Goal: Navigation & Orientation: Find specific page/section

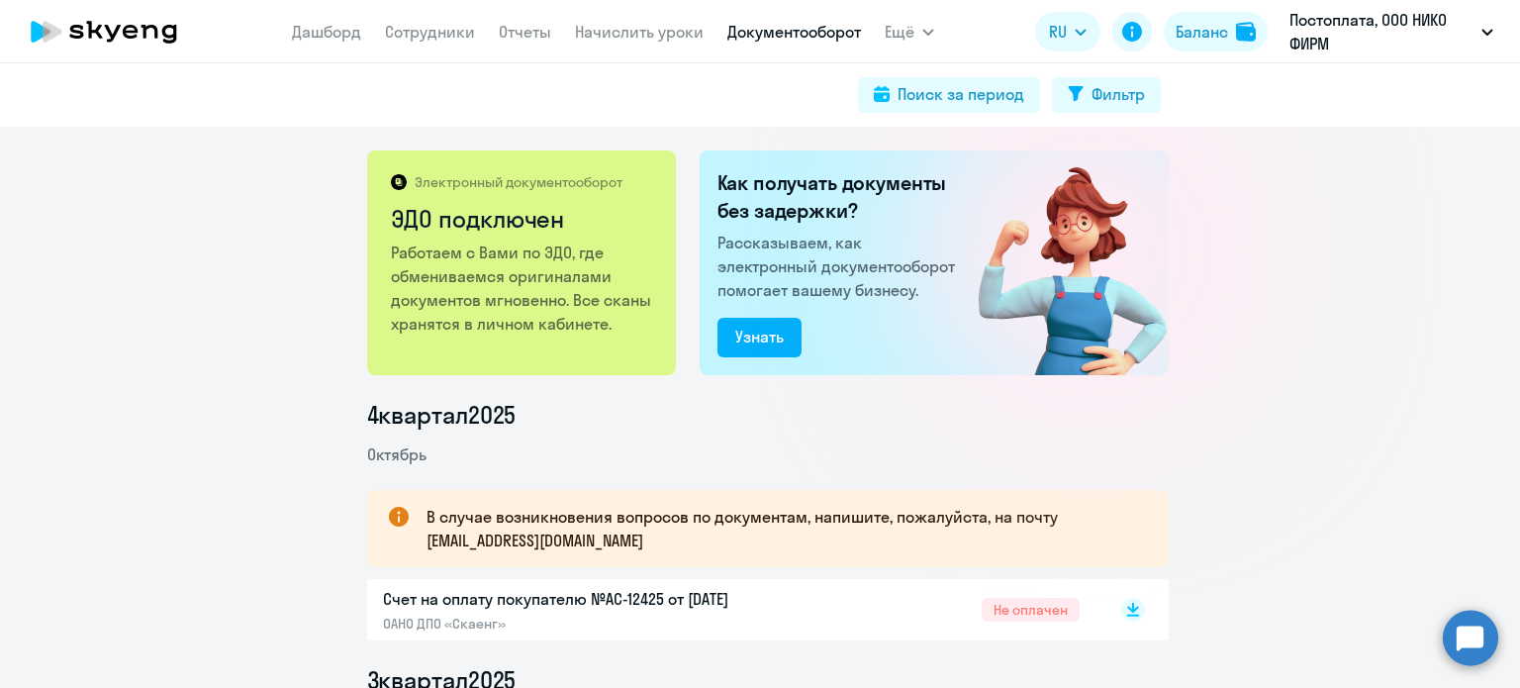
click at [817, 30] on link "Документооборот" at bounding box center [794, 32] width 134 height 20
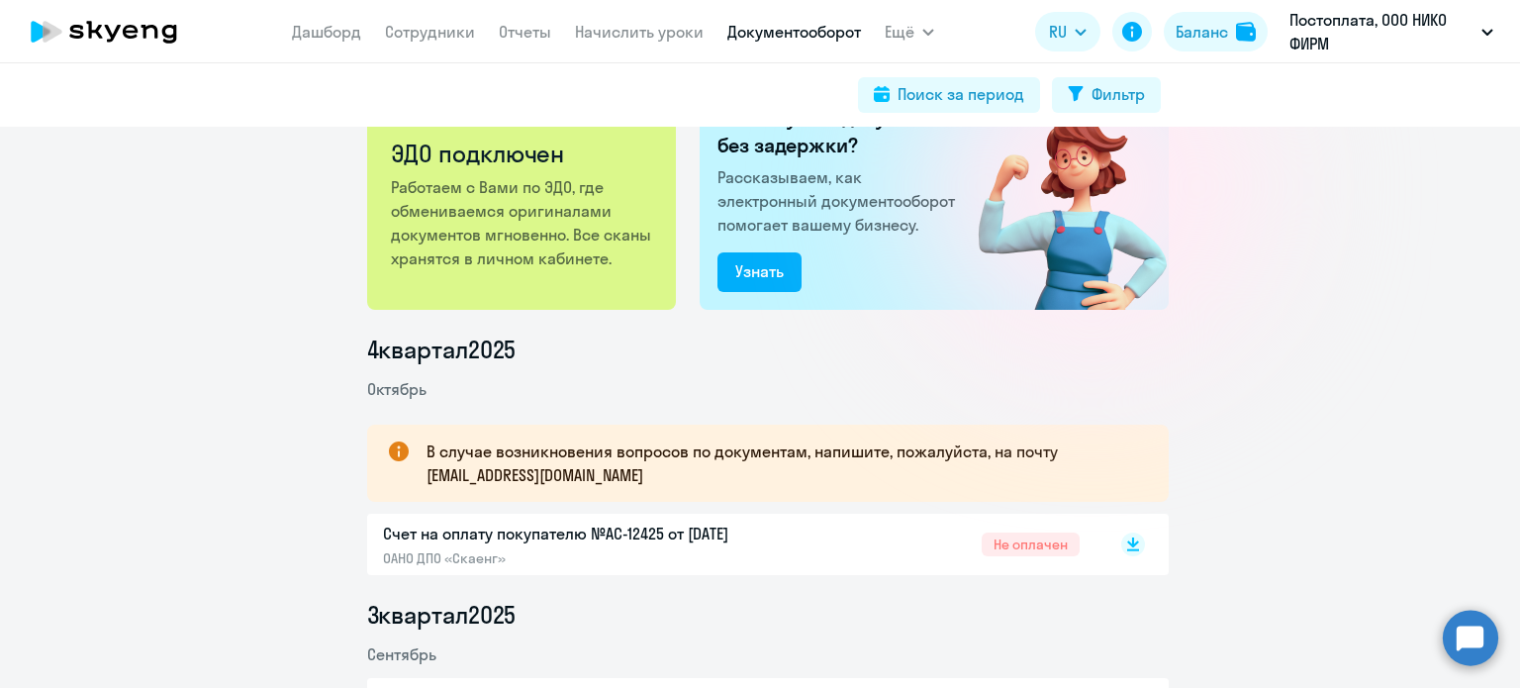
scroll to position [99, 0]
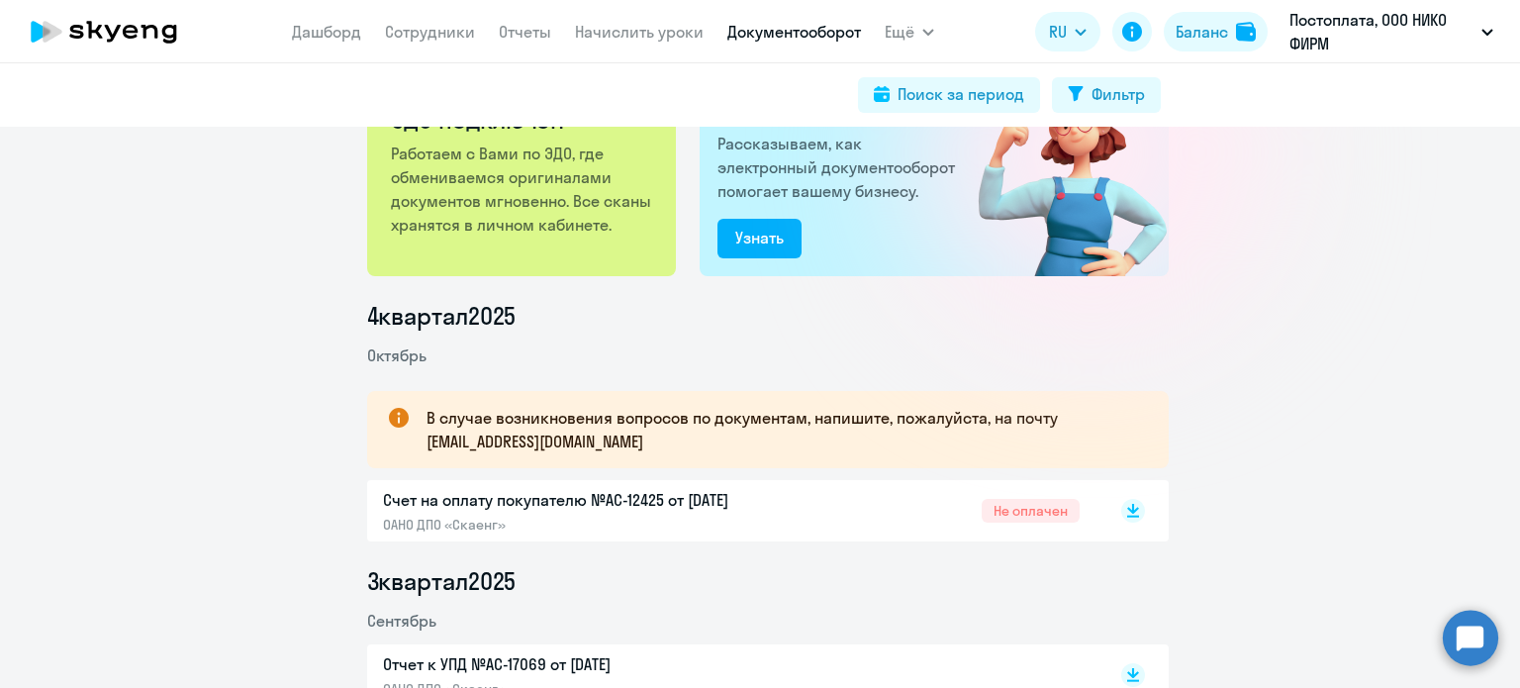
click at [665, 502] on p "Счет на оплату покупателю №AC-12425 от [DATE]" at bounding box center [591, 500] width 416 height 24
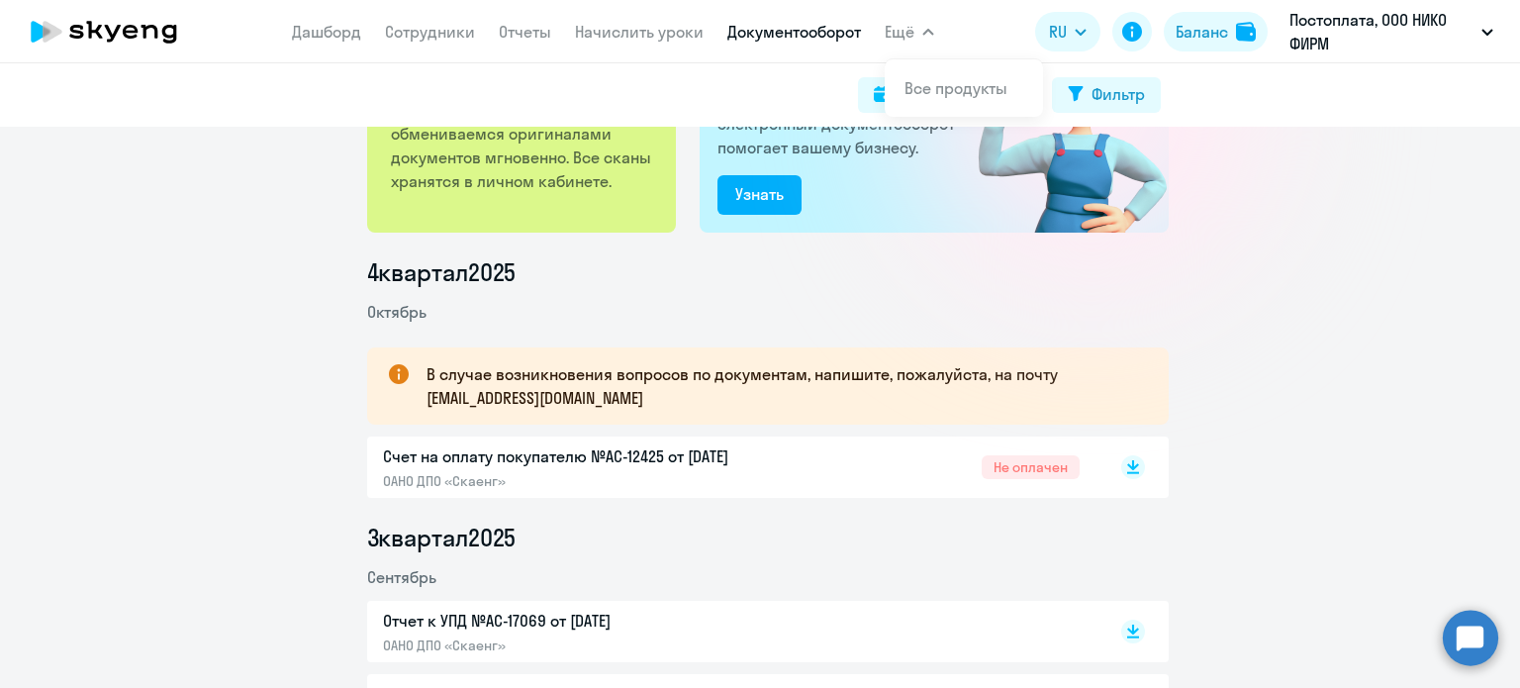
scroll to position [0, 0]
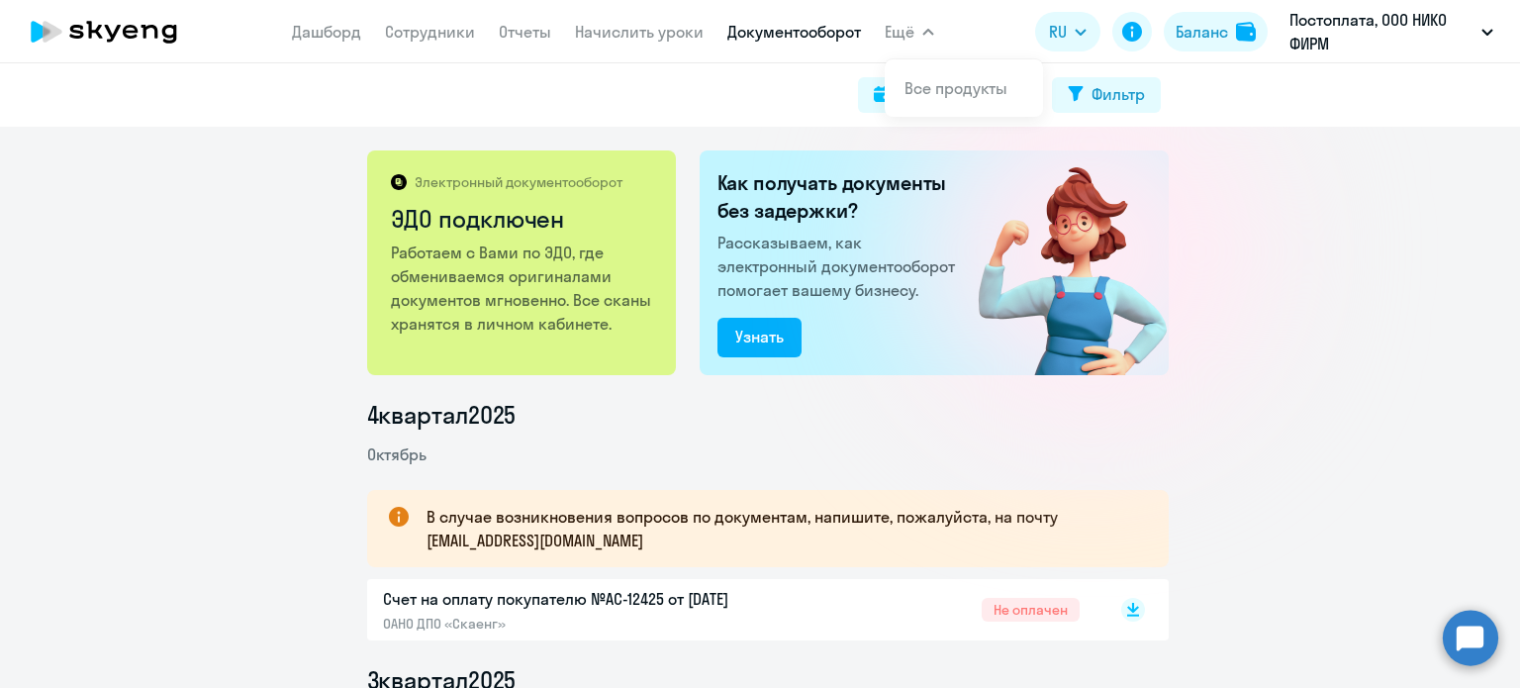
click at [925, 31] on icon "button" at bounding box center [928, 32] width 10 height 5
click at [923, 33] on icon "button" at bounding box center [928, 32] width 12 height 7
click at [930, 92] on link "Все продукты" at bounding box center [956, 88] width 103 height 20
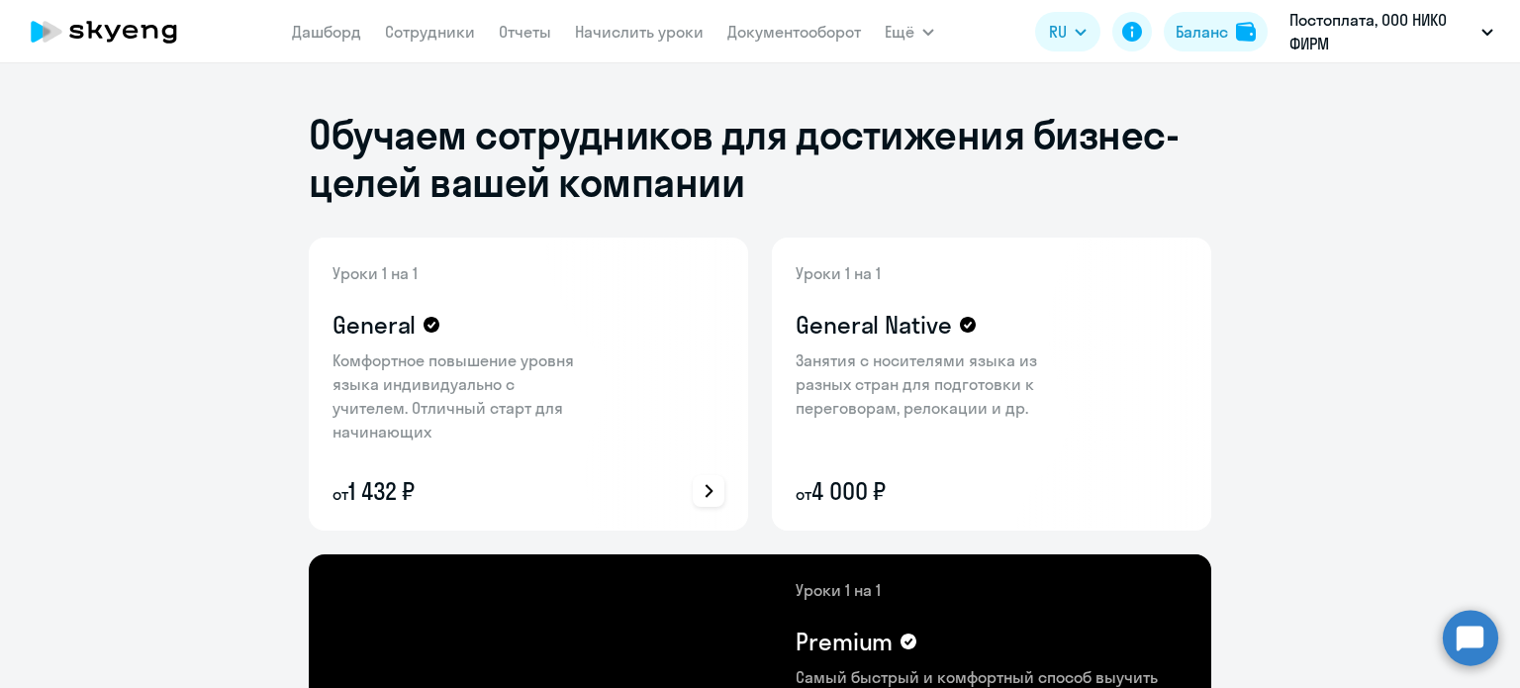
click at [491, 371] on p "Комфортное повышение уровня языка индивидуально с учителем. Отличный старт для …" at bounding box center [461, 395] width 257 height 95
click at [400, 409] on p "Комфортное повышение уровня языка индивидуально с учителем. Отличный старт для …" at bounding box center [461, 395] width 257 height 95
click at [399, 409] on p "Комфортное повышение уровня языка индивидуально с учителем. Отличный старт для …" at bounding box center [461, 395] width 257 height 95
click at [558, 141] on h1 "Обучаем сотрудников для достижения бизнес-целей вашей компании" at bounding box center [760, 158] width 903 height 95
drag, startPoint x: 580, startPoint y: 341, endPoint x: 563, endPoint y: 361, distance: 26.0
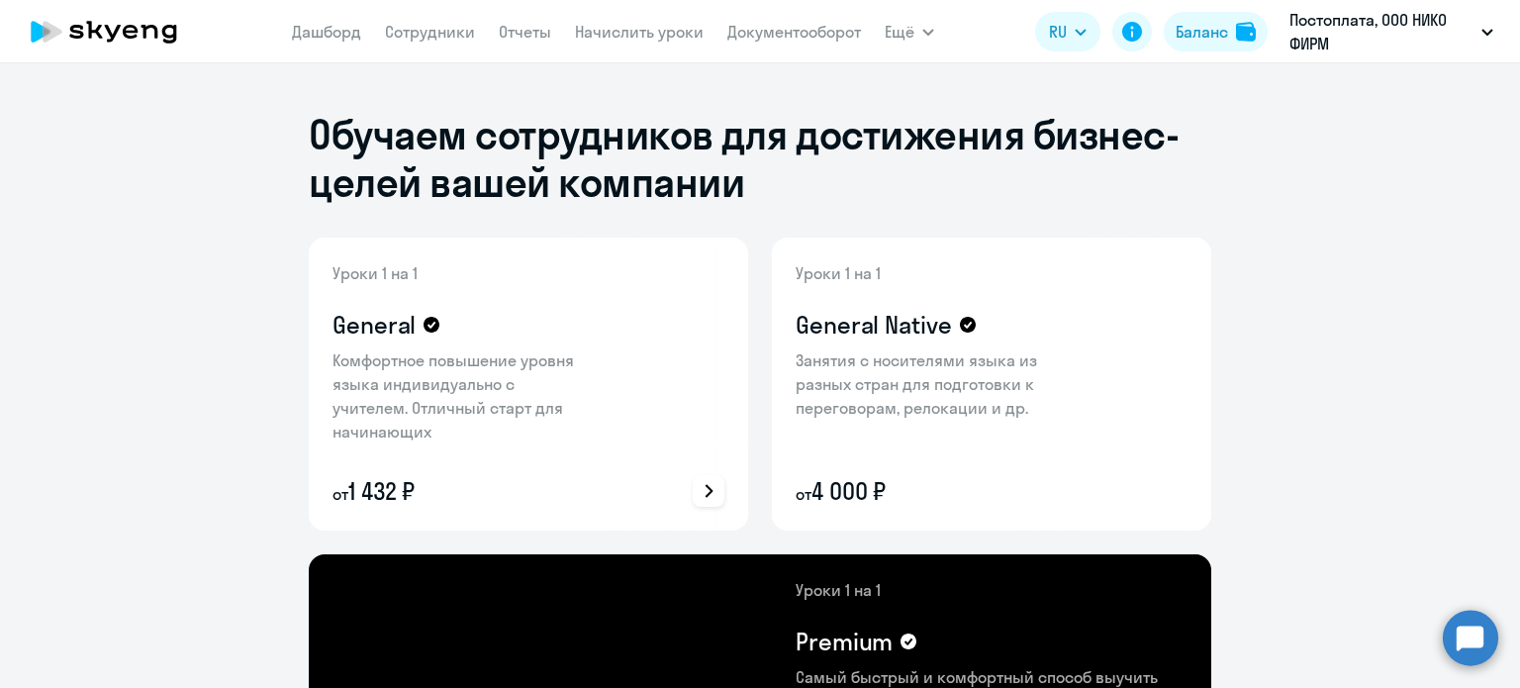
click at [578, 341] on div "Уроки 1 на 1 General Комфортное повышение уровня языка индивидуально с учителем…" at bounding box center [461, 383] width 257 height 245
click at [702, 485] on icon at bounding box center [709, 491] width 14 height 14
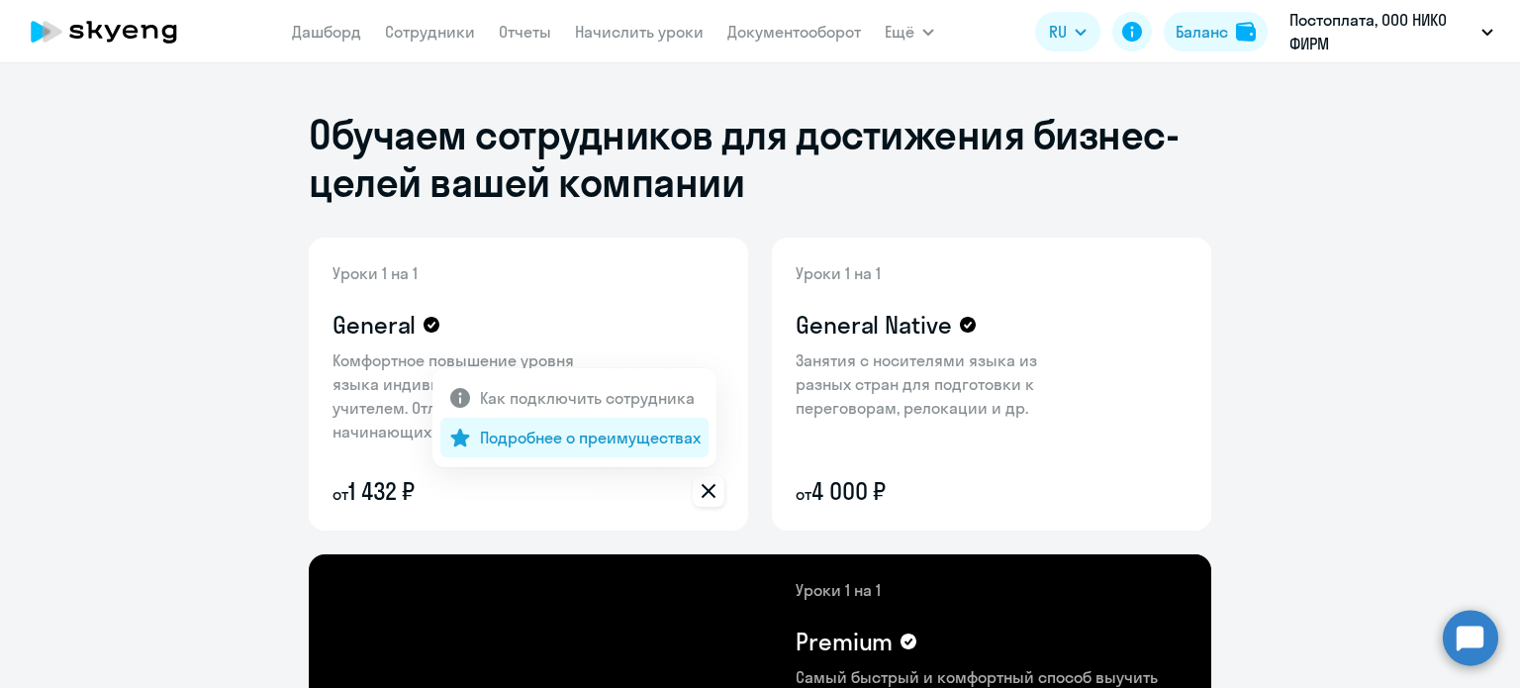
click at [638, 442] on p "Подробнее о преимуществах" at bounding box center [590, 438] width 221 height 24
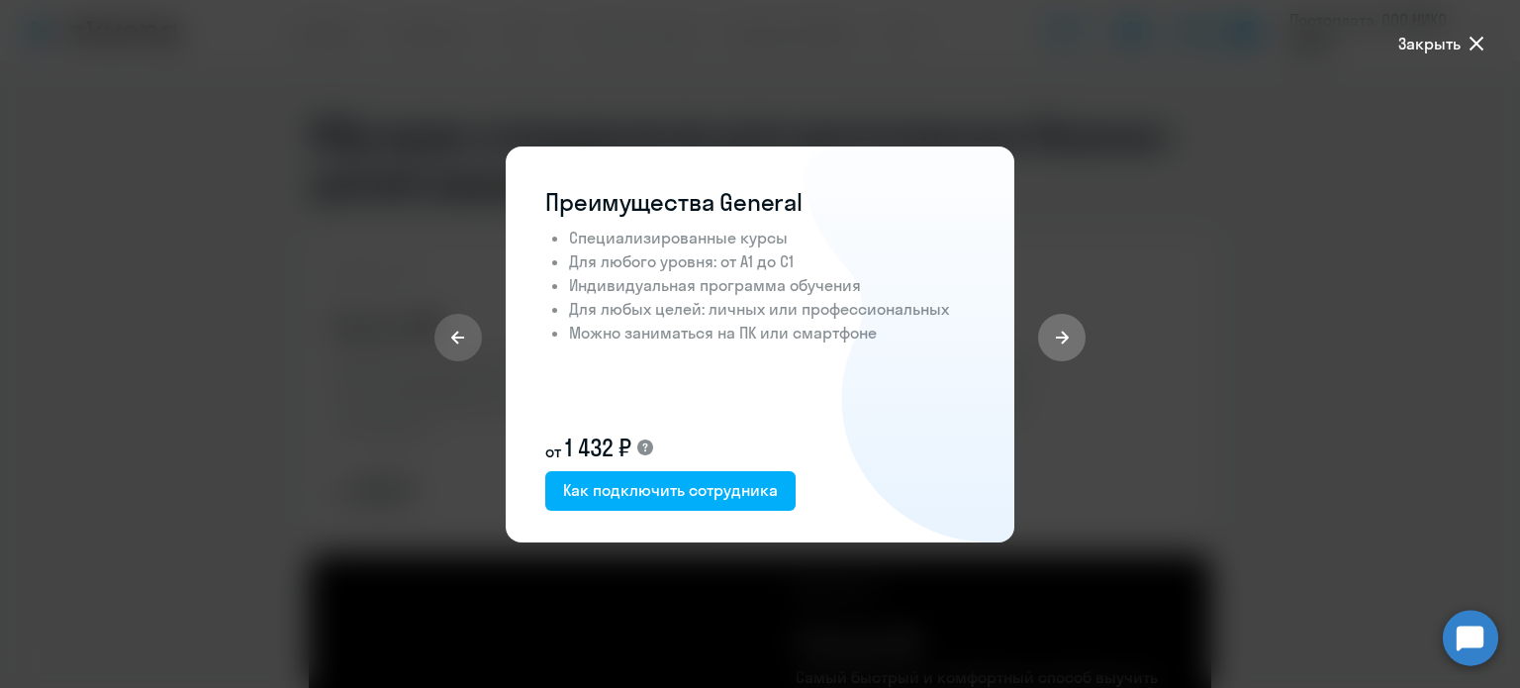
click at [1054, 328] on button at bounding box center [1062, 338] width 48 height 48
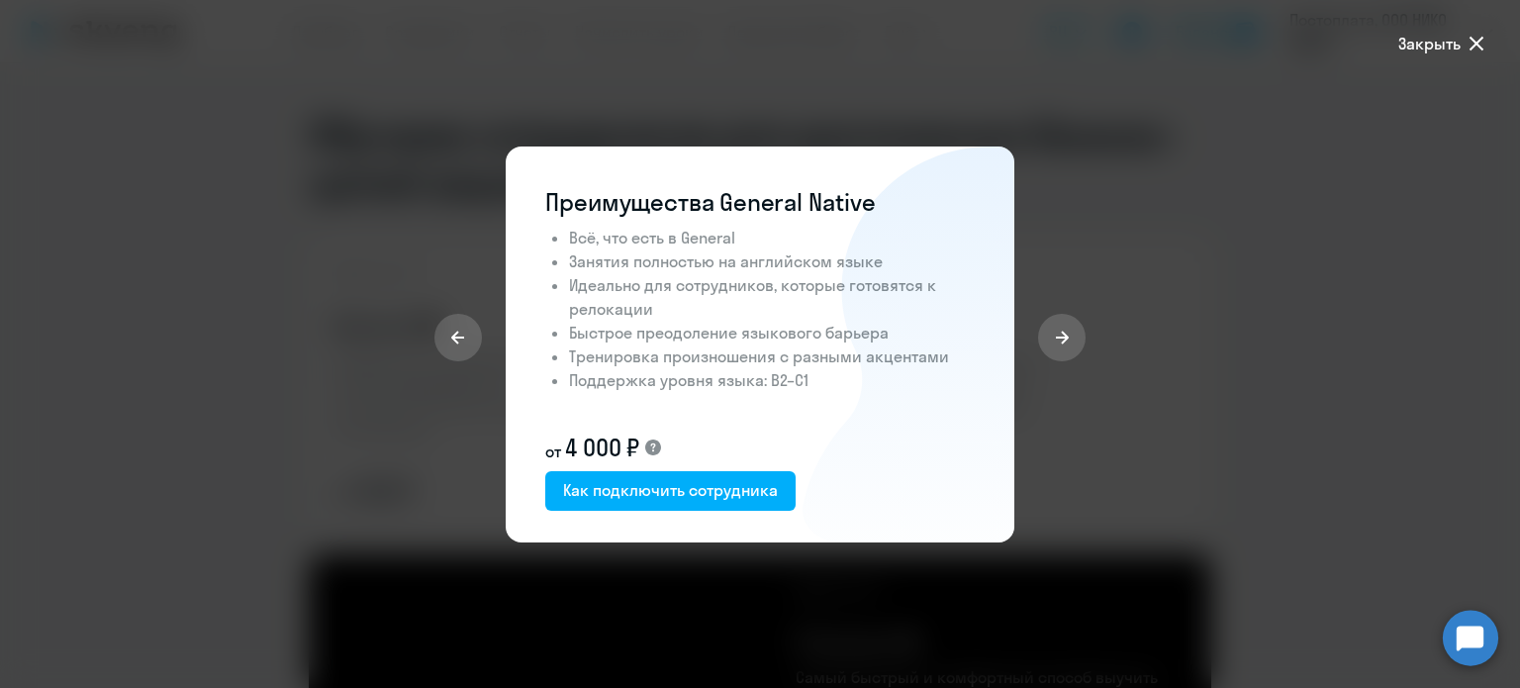
drag, startPoint x: 1469, startPoint y: 34, endPoint x: 1440, endPoint y: 57, distance: 37.3
click at [1469, 35] on icon at bounding box center [1477, 44] width 24 height 24
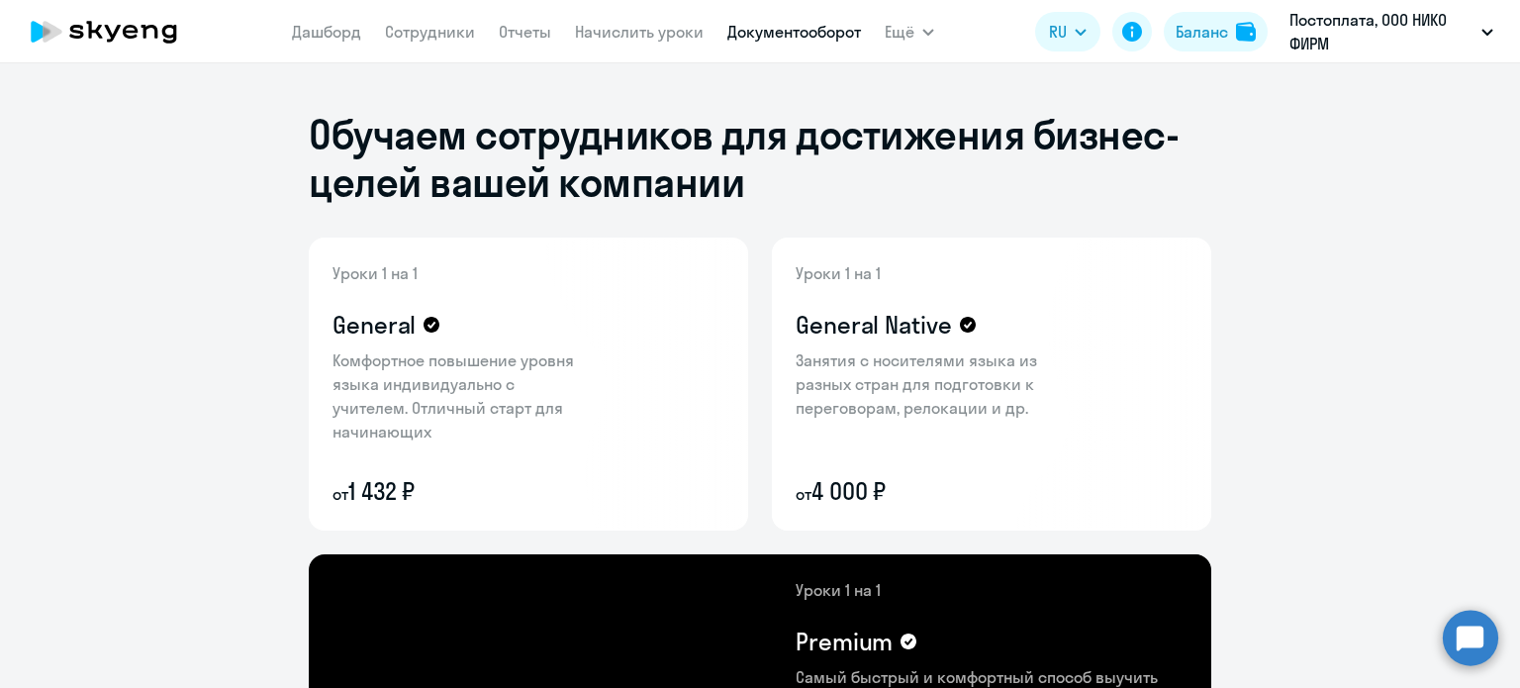
click at [785, 38] on link "Документооборот" at bounding box center [794, 32] width 134 height 20
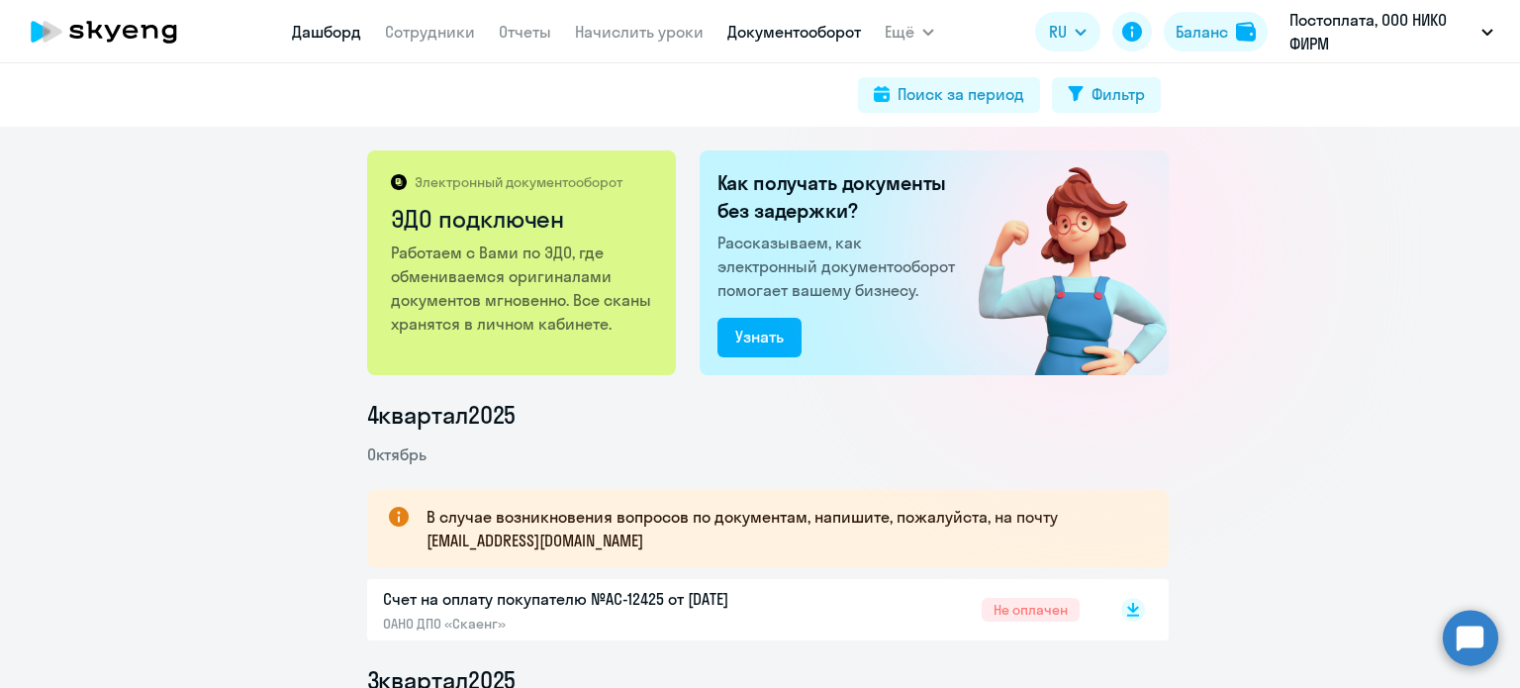
click at [336, 31] on link "Дашборд" at bounding box center [326, 32] width 69 height 20
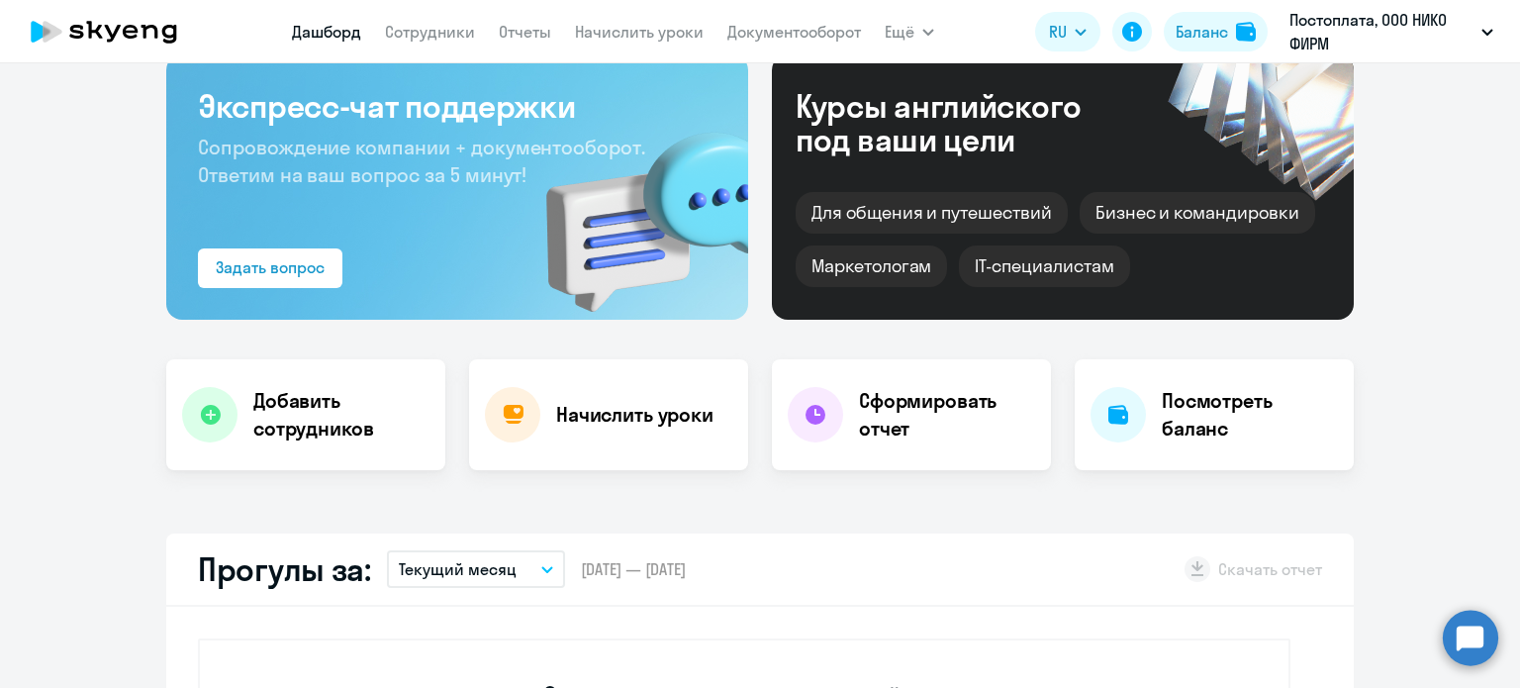
scroll to position [198, 0]
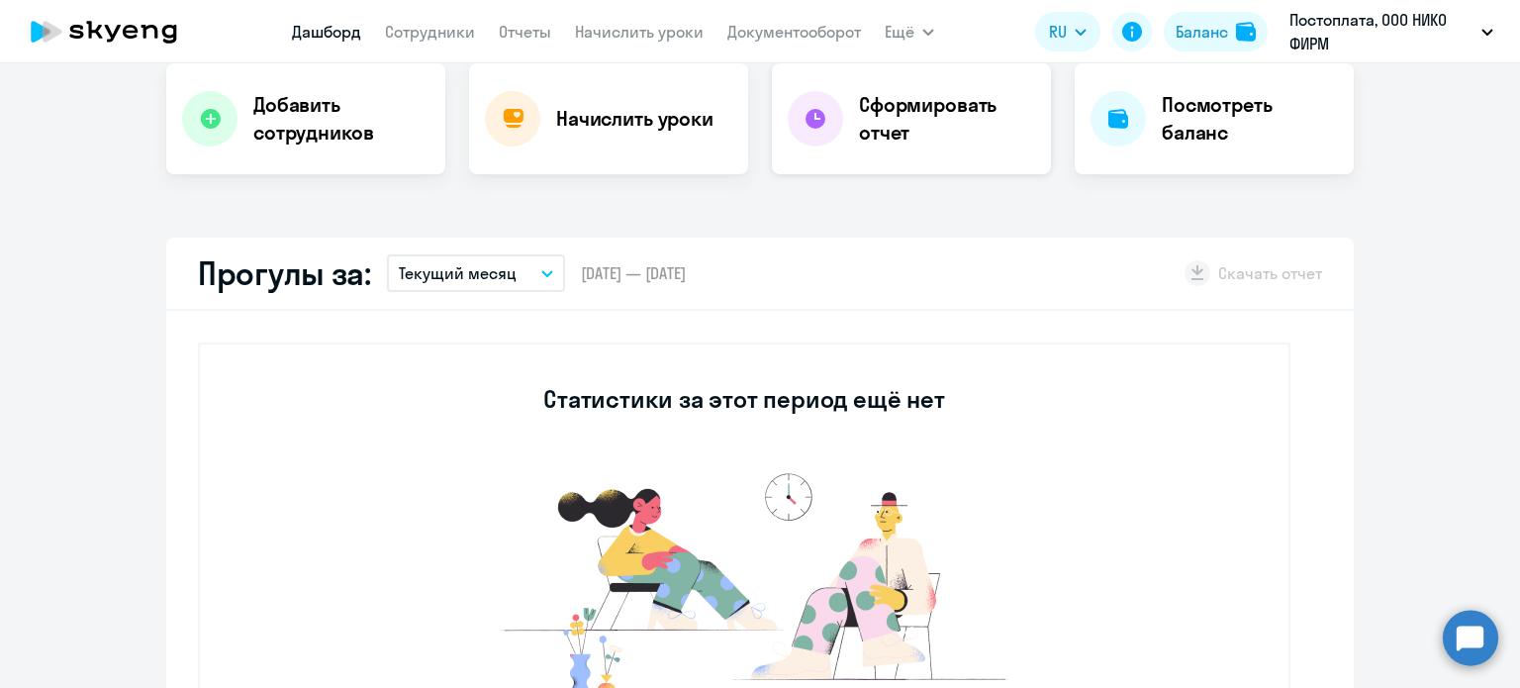
select select "30"
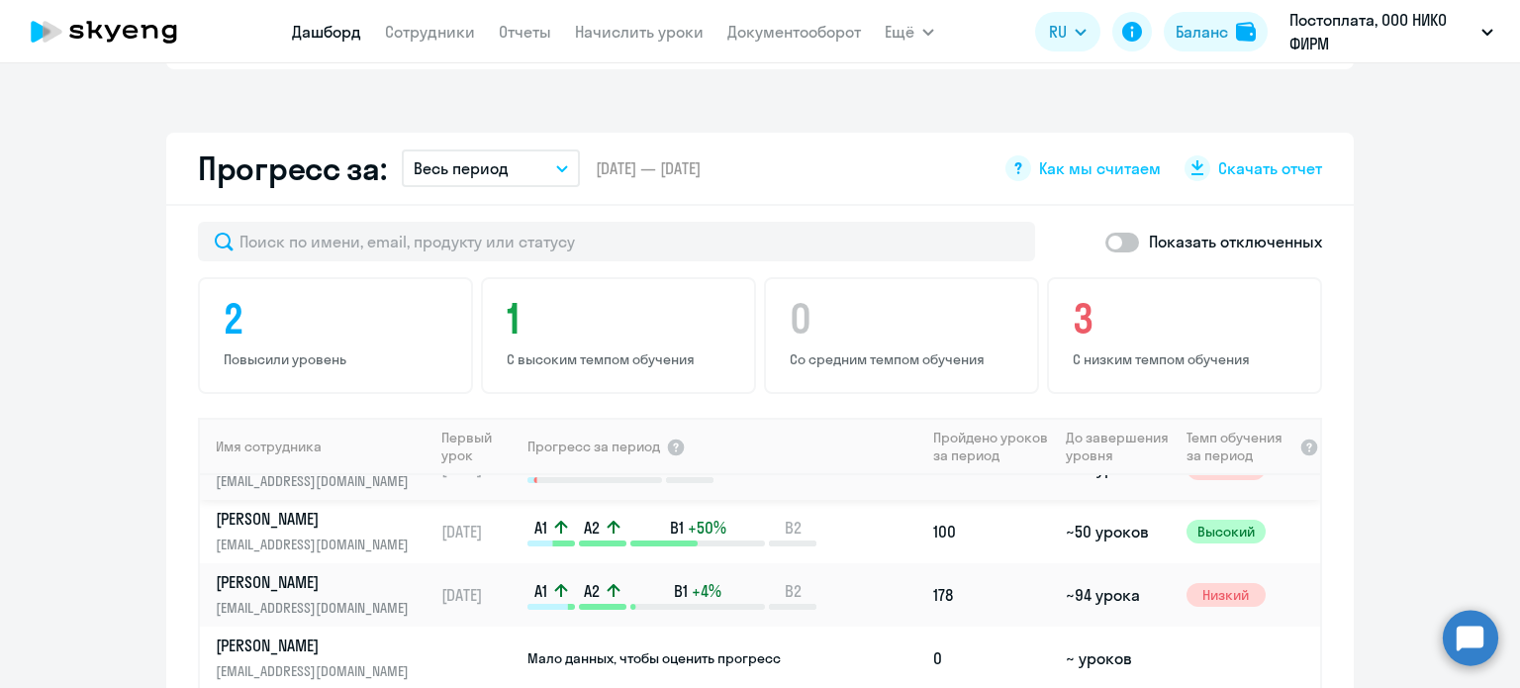
scroll to position [0, 0]
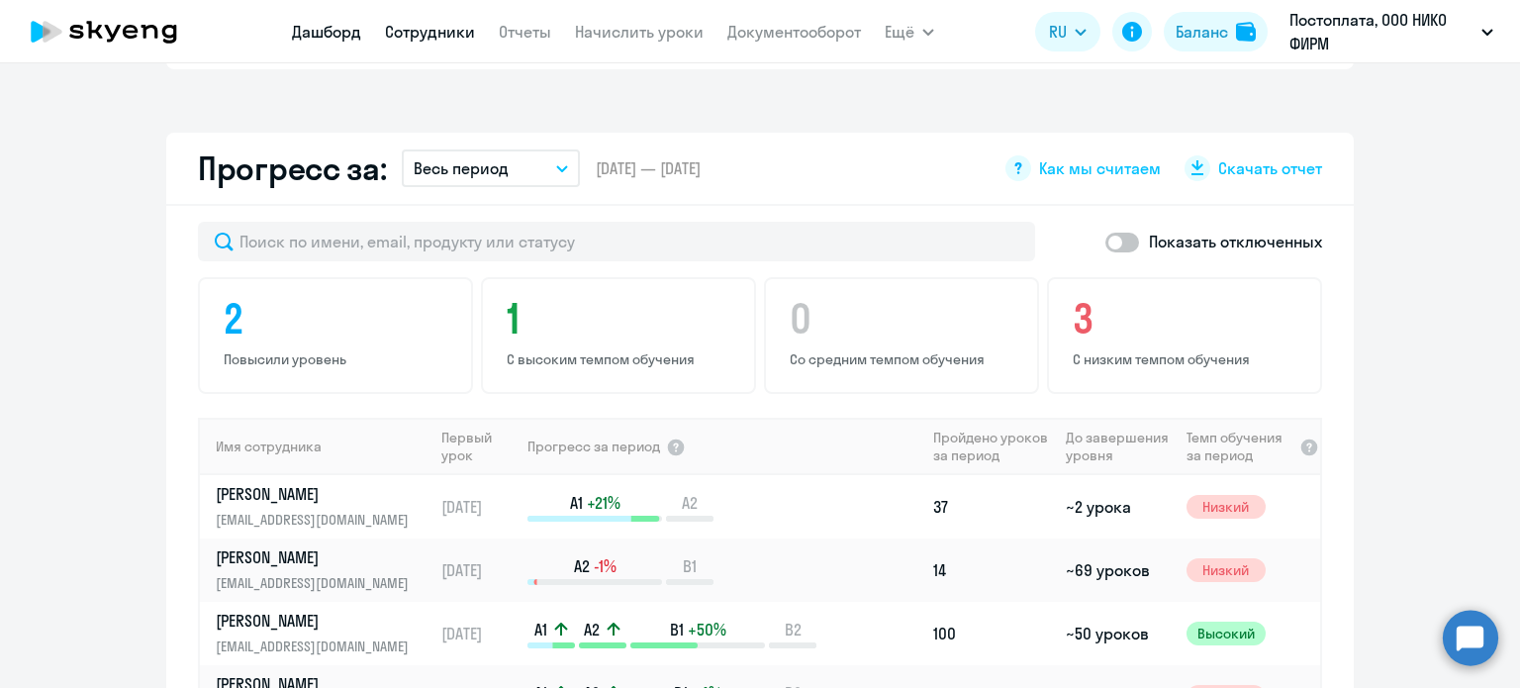
click at [418, 31] on link "Сотрудники" at bounding box center [430, 32] width 90 height 20
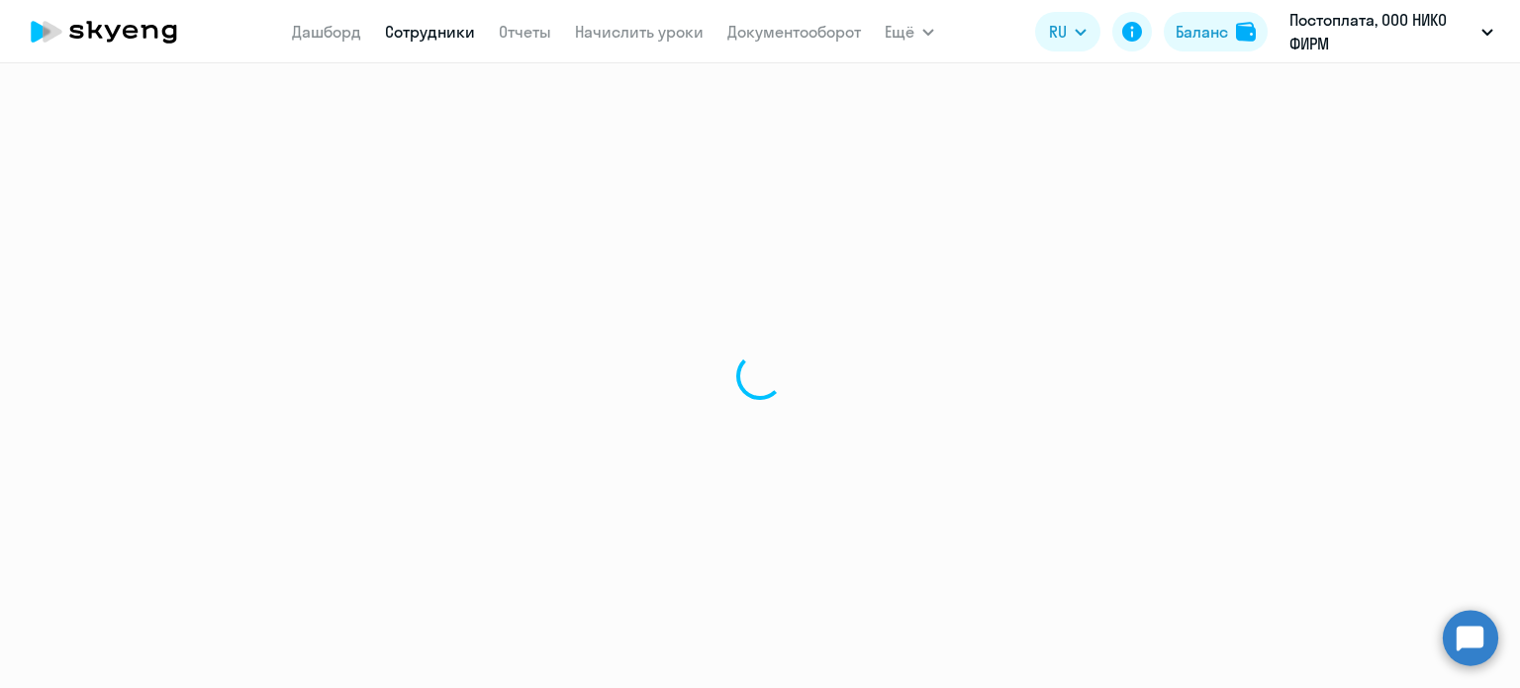
select select "30"
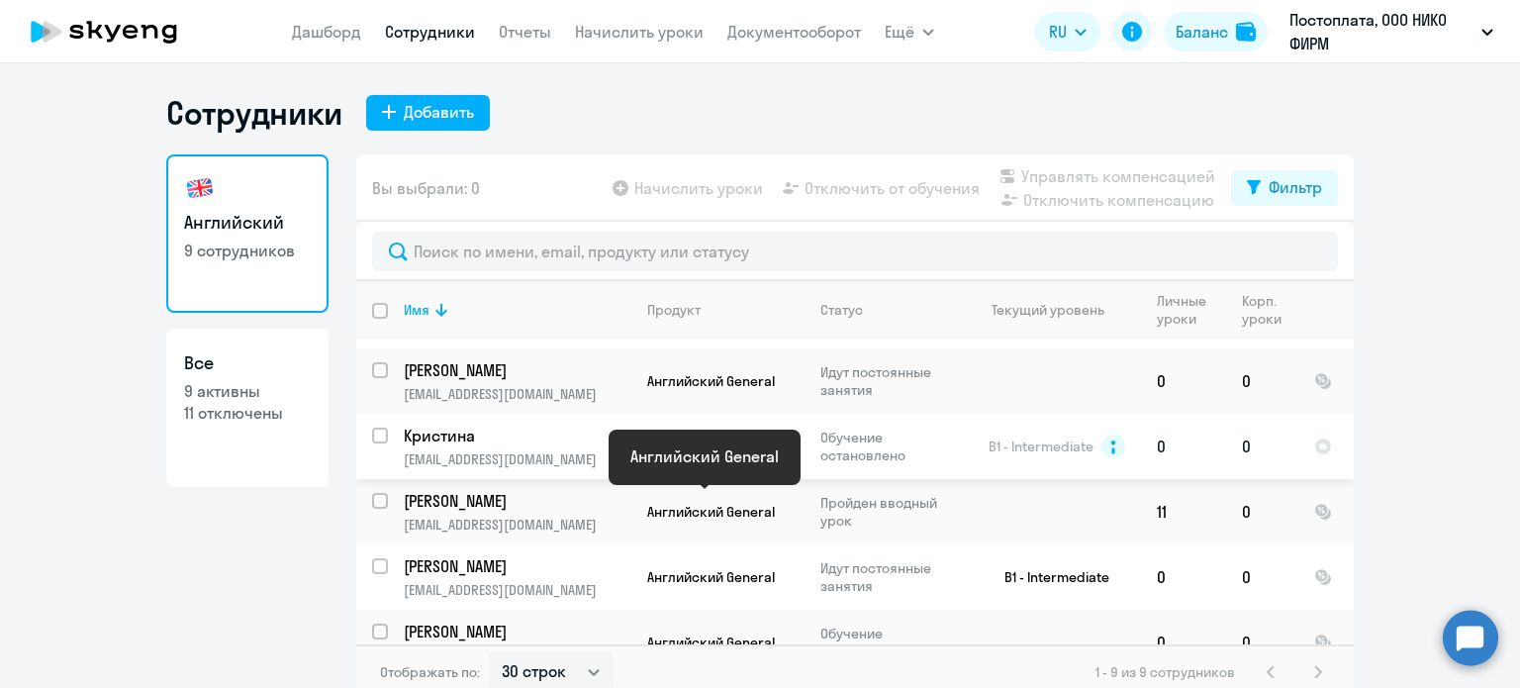
scroll to position [99, 0]
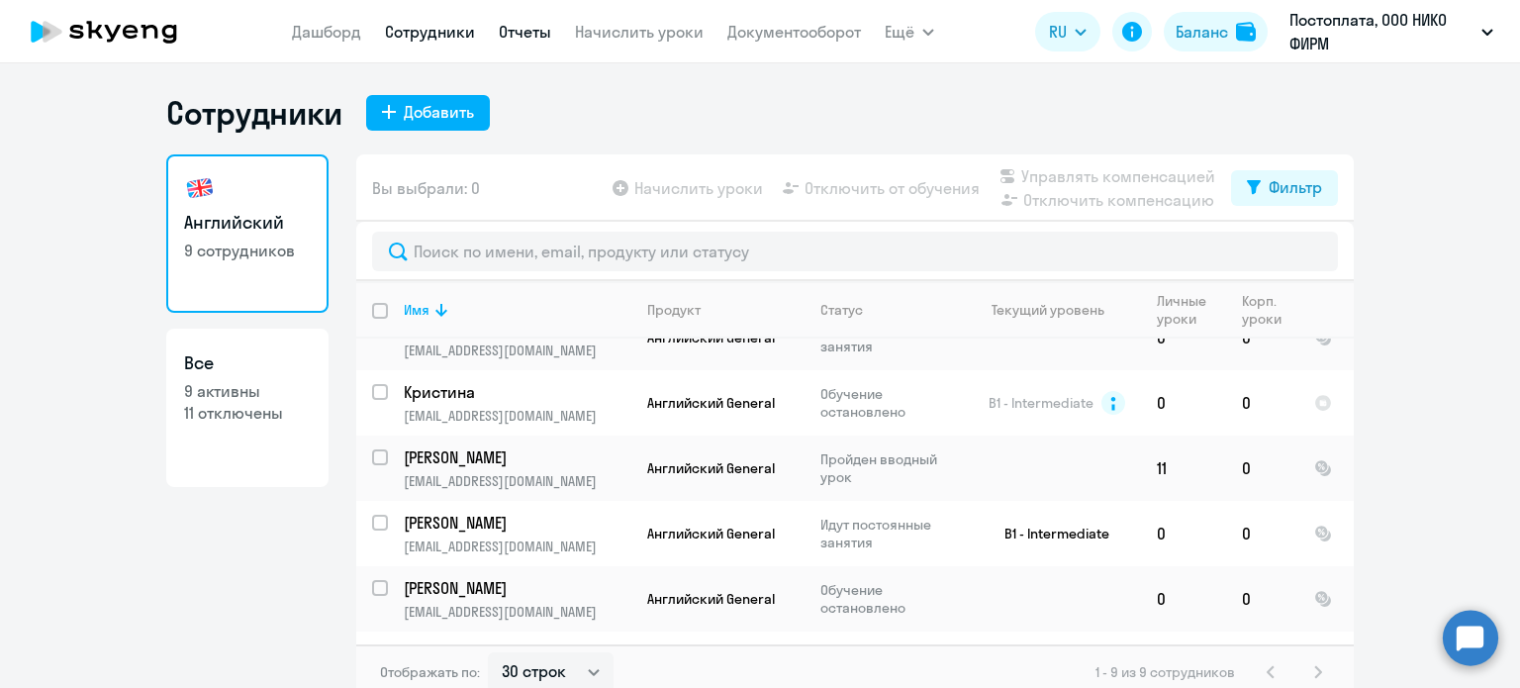
click at [509, 35] on link "Отчеты" at bounding box center [525, 32] width 52 height 20
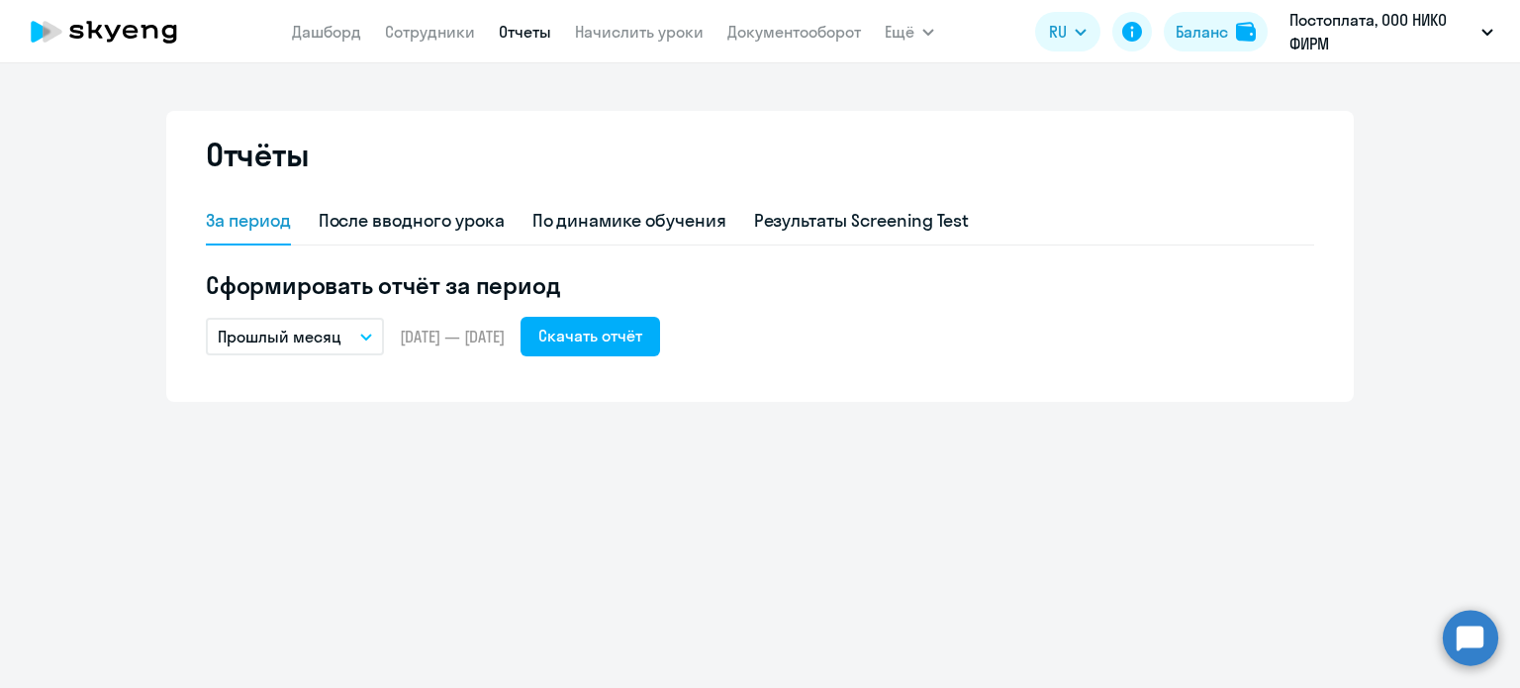
click at [649, 75] on div "Отчёты За период После вводного урока По динамике обучения Результаты Screening…" at bounding box center [760, 375] width 1520 height 624
click at [653, 35] on link "Начислить уроки" at bounding box center [639, 32] width 129 height 20
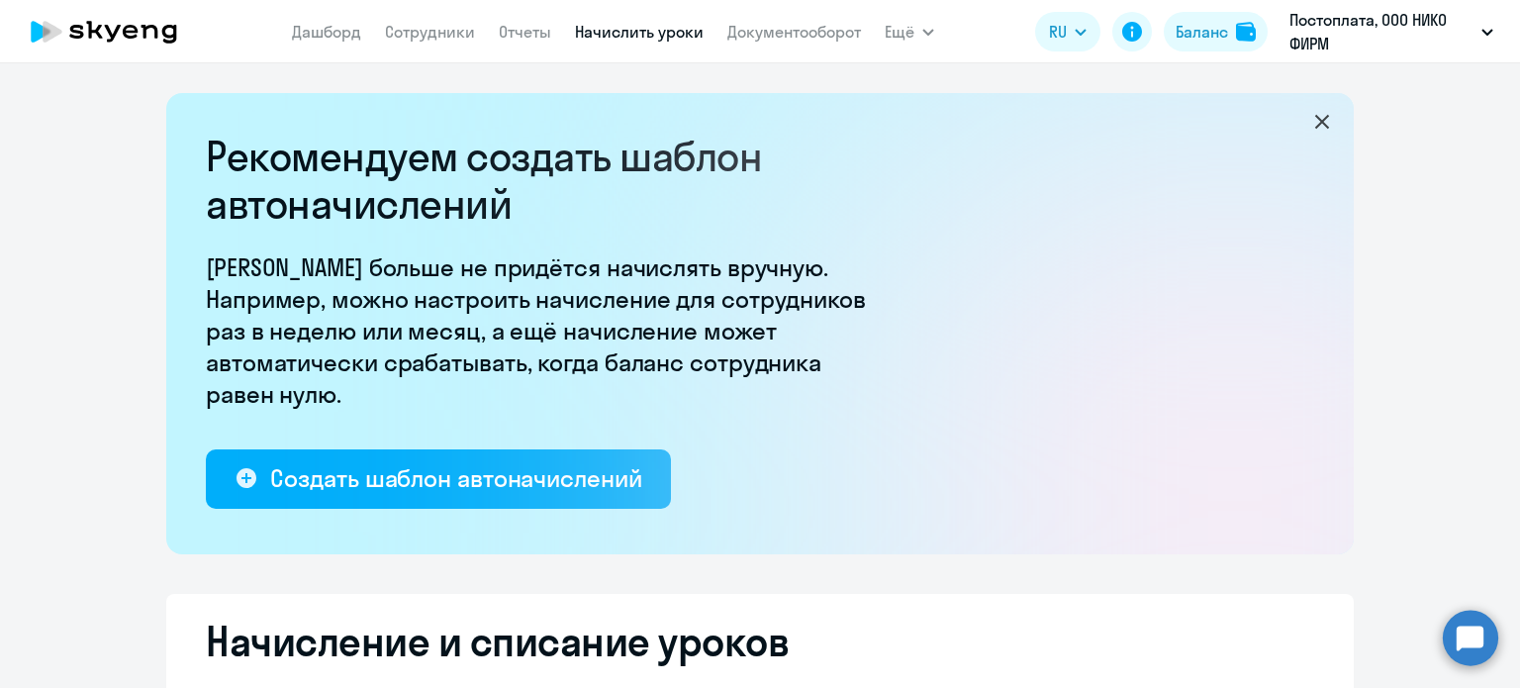
select select "10"
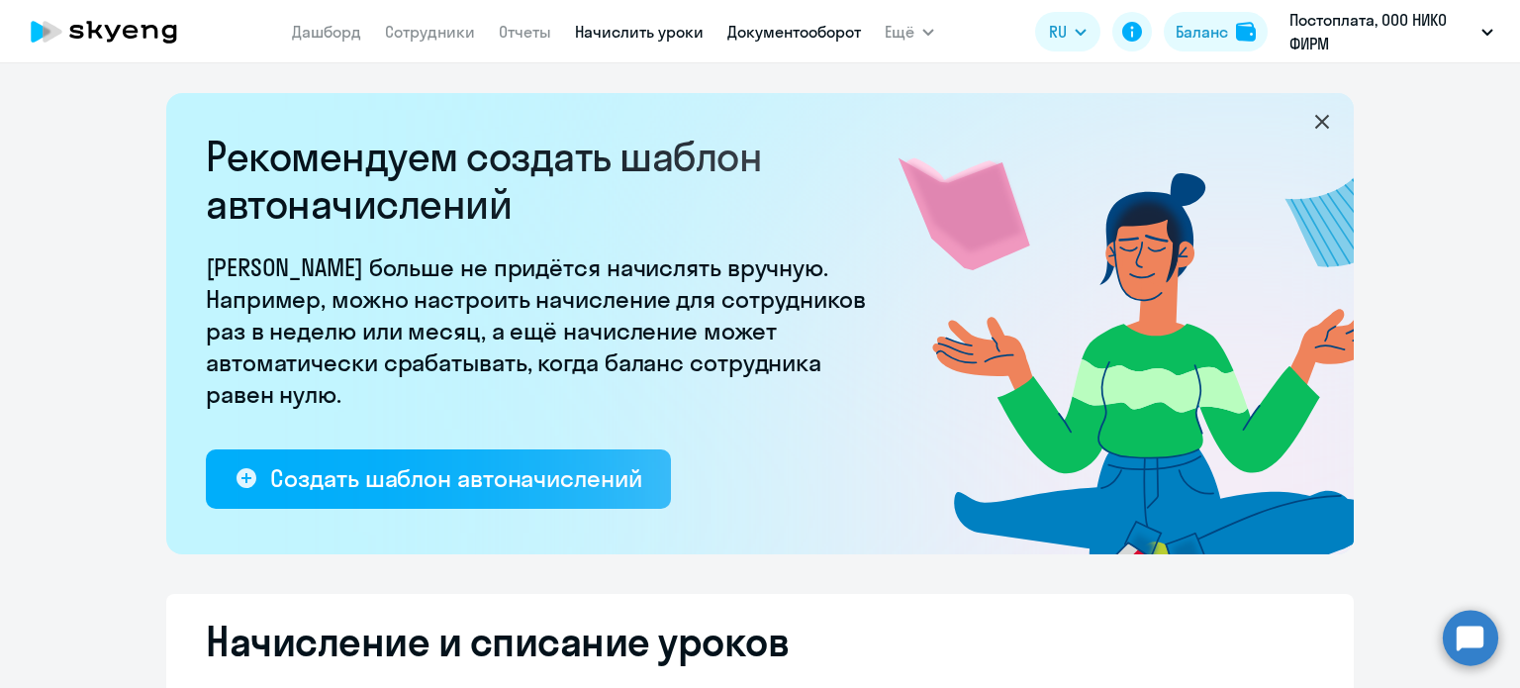
click at [827, 37] on link "Документооборот" at bounding box center [794, 32] width 134 height 20
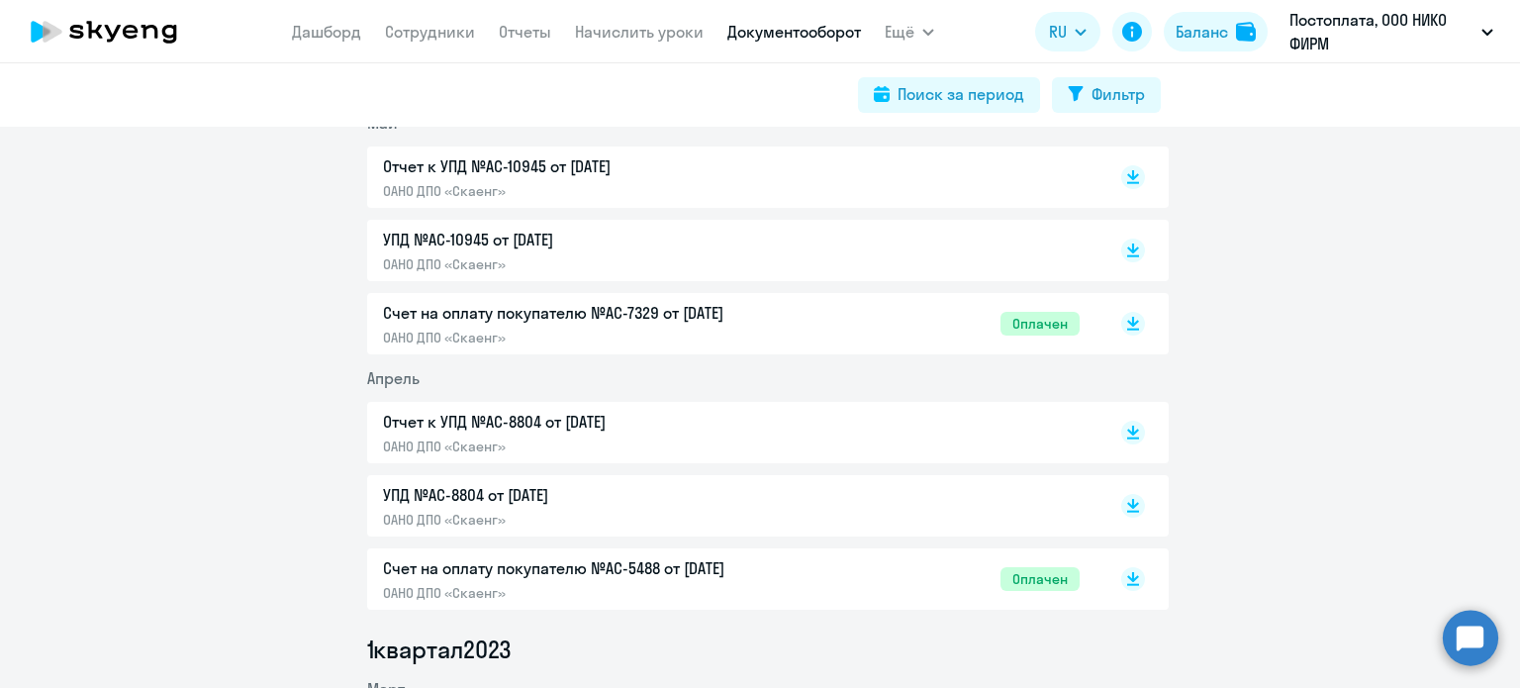
scroll to position [7827, 0]
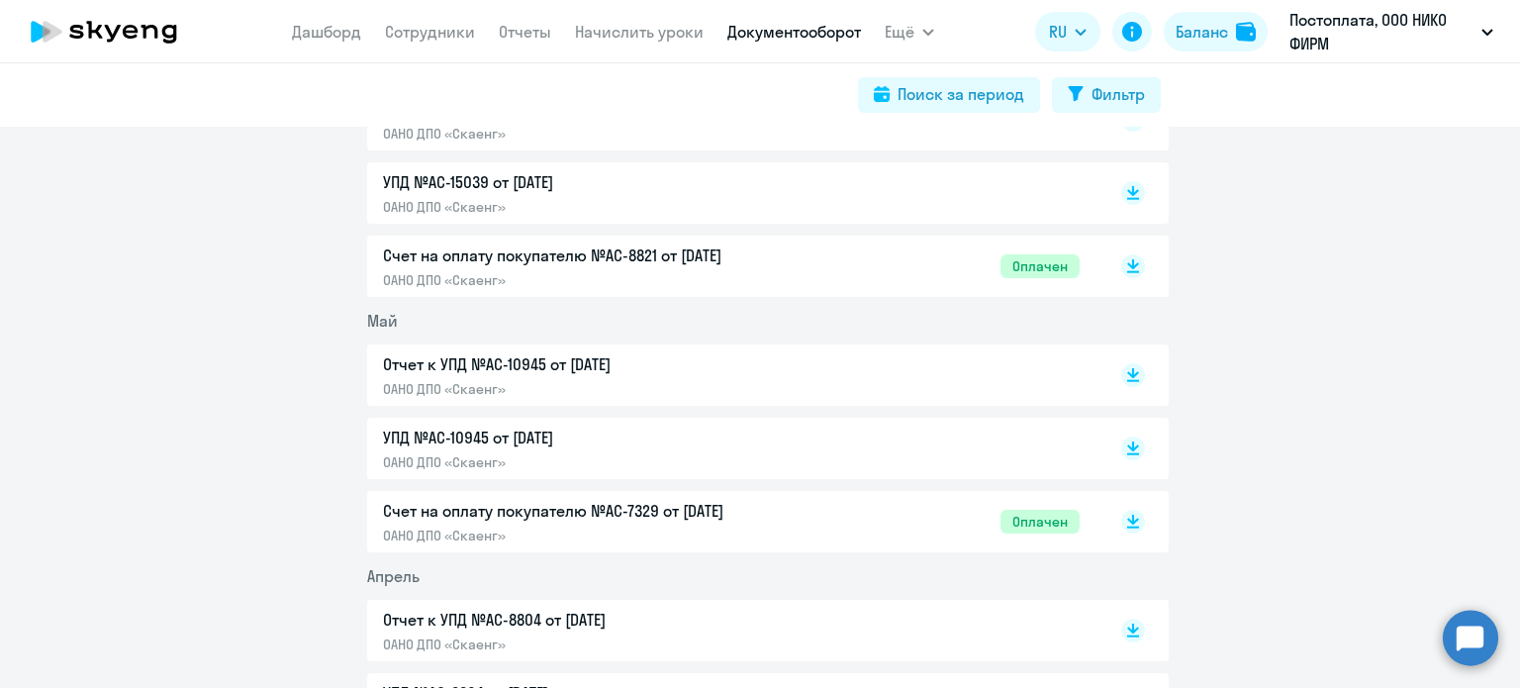
click at [550, 366] on p "Отчет к УПД №AC-10945 от [DATE]" at bounding box center [591, 364] width 416 height 24
